Goal: Task Accomplishment & Management: Use online tool/utility

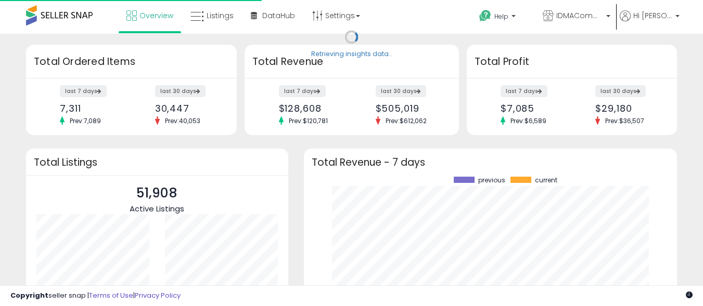
scroll to position [145, 353]
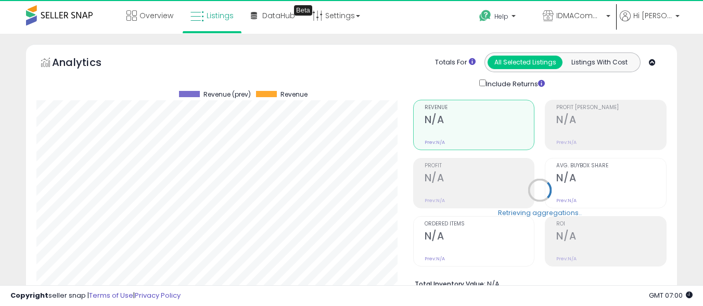
scroll to position [319, 0]
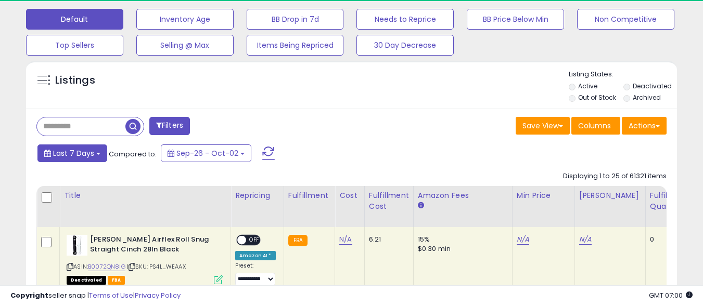
click at [73, 153] on span "Last 7 Days" at bounding box center [73, 153] width 41 height 10
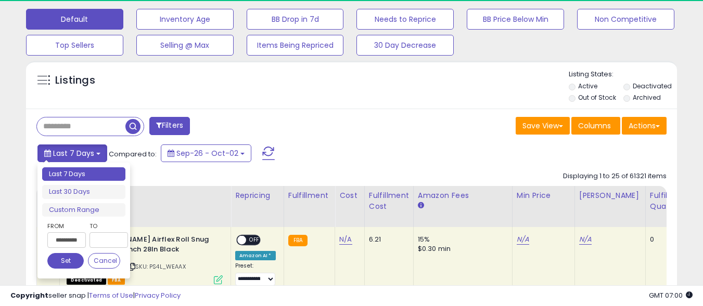
scroll to position [0, 1]
type input "**********"
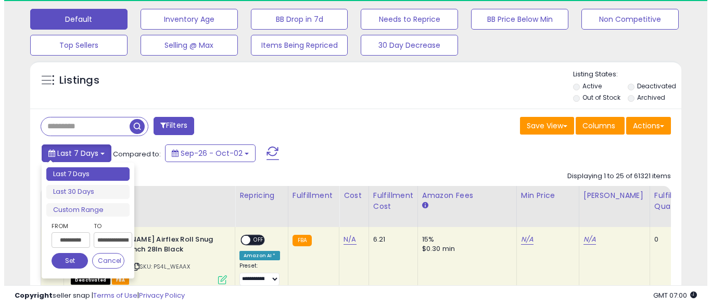
scroll to position [0, 32]
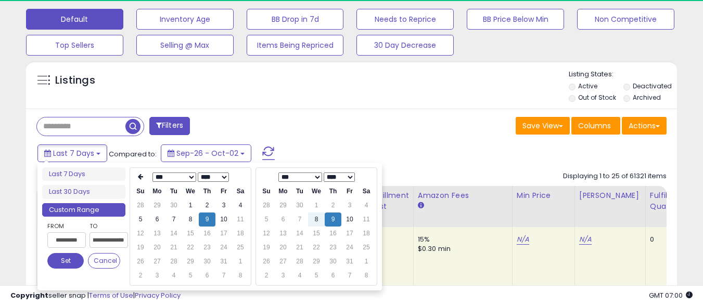
click at [66, 261] on button "Set" at bounding box center [65, 261] width 36 height 16
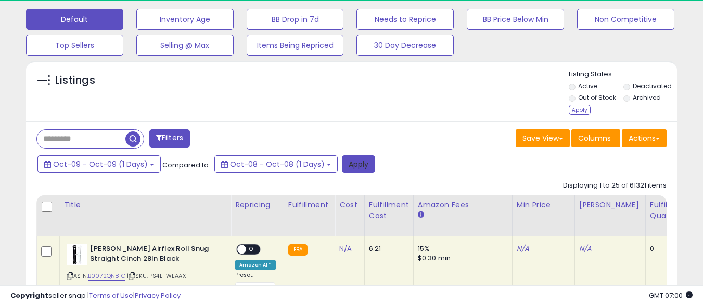
click at [350, 164] on button "Apply" at bounding box center [358, 165] width 33 height 18
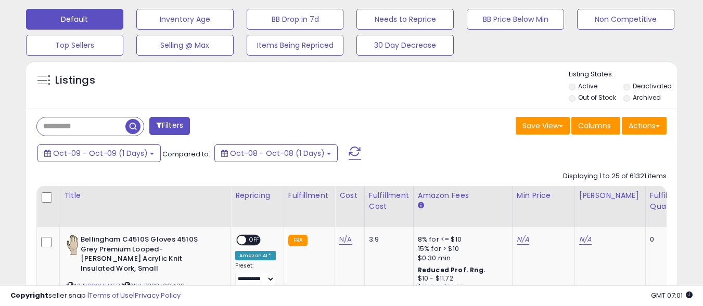
scroll to position [213, 377]
click at [644, 125] on button "Actions" at bounding box center [644, 126] width 45 height 18
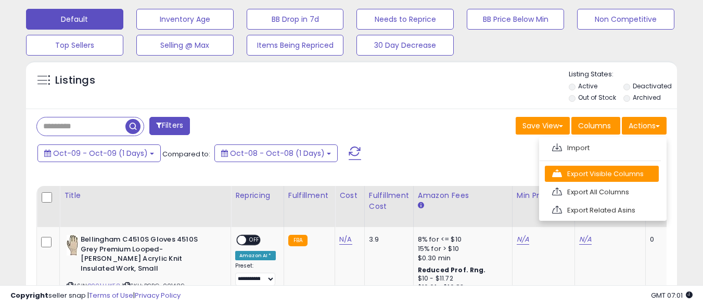
click at [601, 174] on link "Export Visible Columns" at bounding box center [602, 174] width 114 height 16
